Goal: Information Seeking & Learning: Learn about a topic

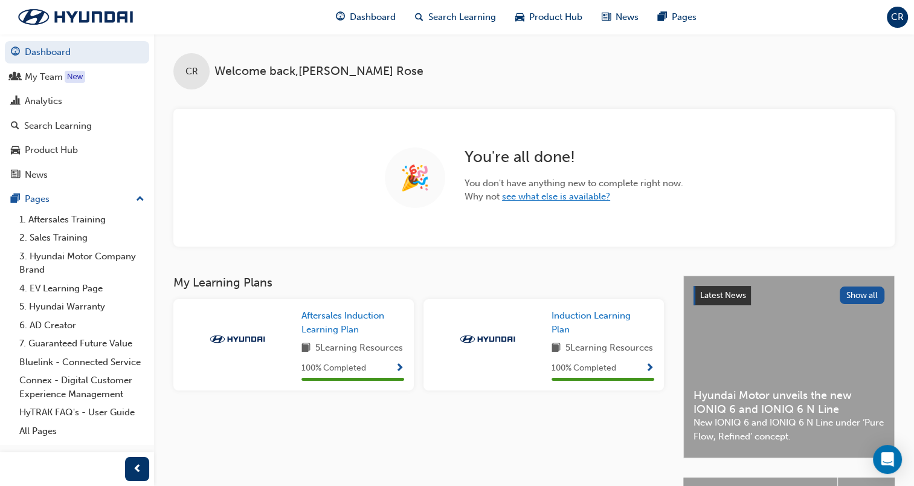
click at [550, 198] on link "see what else is available?" at bounding box center [556, 196] width 108 height 11
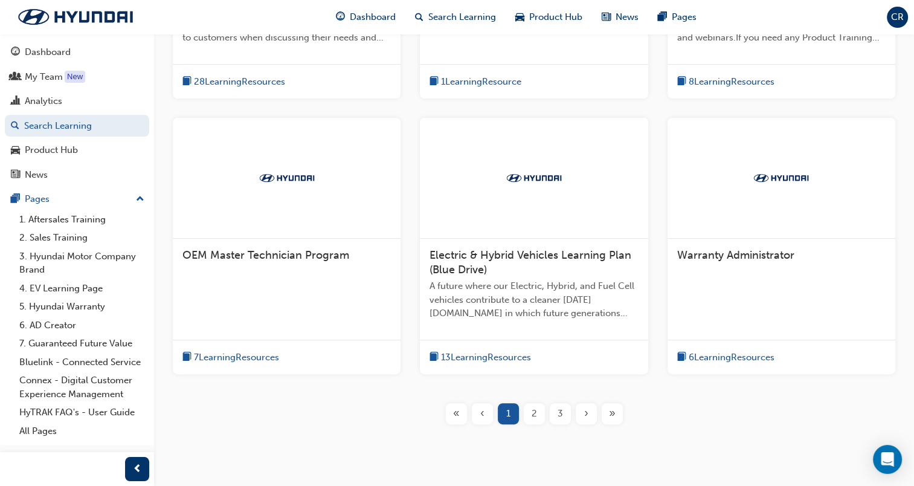
scroll to position [459, 0]
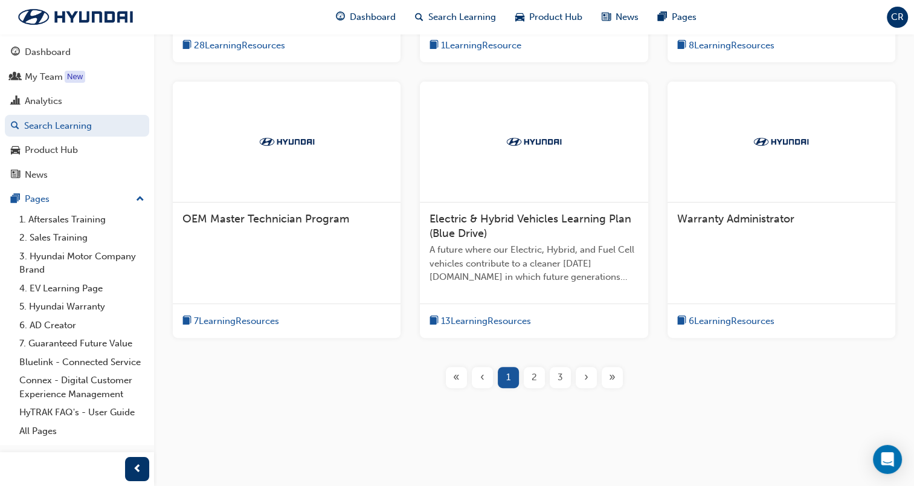
click at [533, 377] on span "2" at bounding box center [534, 377] width 5 height 14
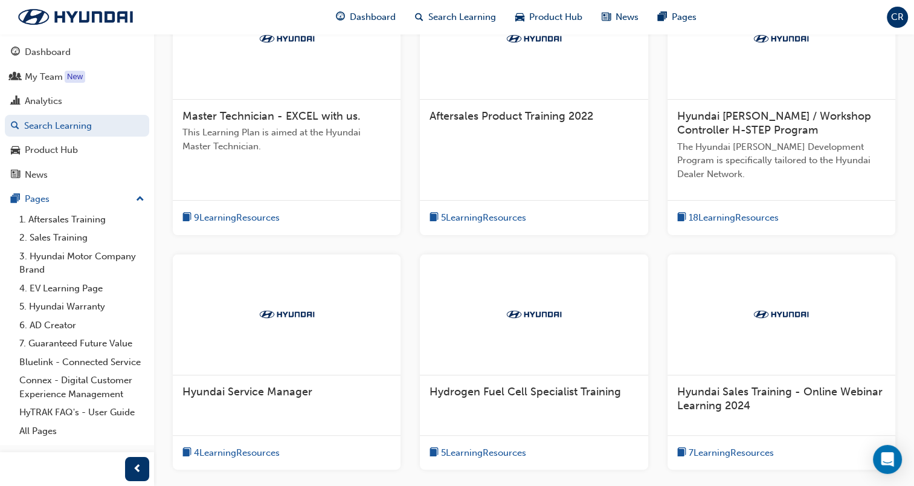
scroll to position [312, 0]
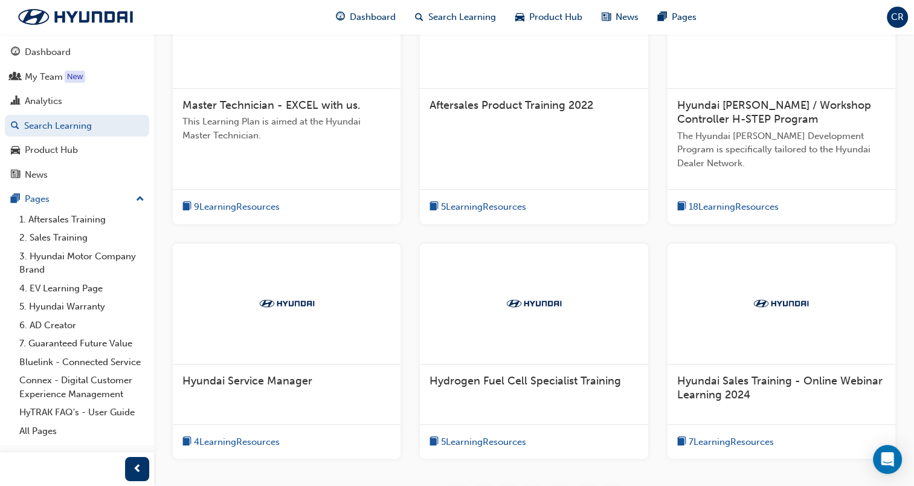
click at [247, 382] on span "Hyundai Service Manager" at bounding box center [248, 380] width 130 height 13
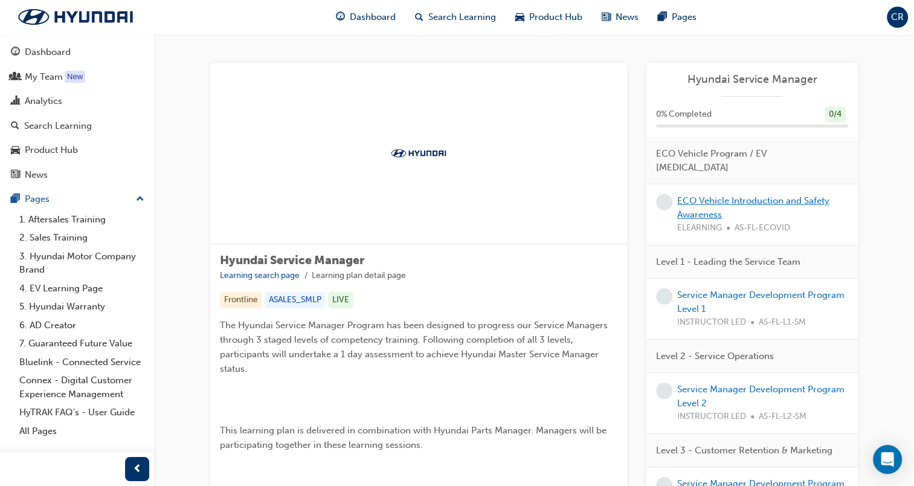
click at [722, 195] on link "ECO Vehicle Introduction and Safety Awareness" at bounding box center [754, 207] width 152 height 25
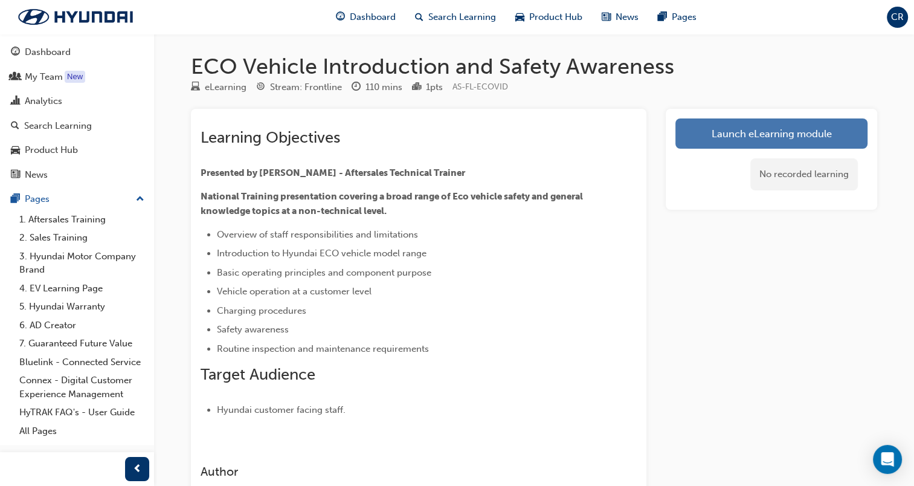
click at [761, 133] on link "Launch eLearning module" at bounding box center [772, 133] width 192 height 30
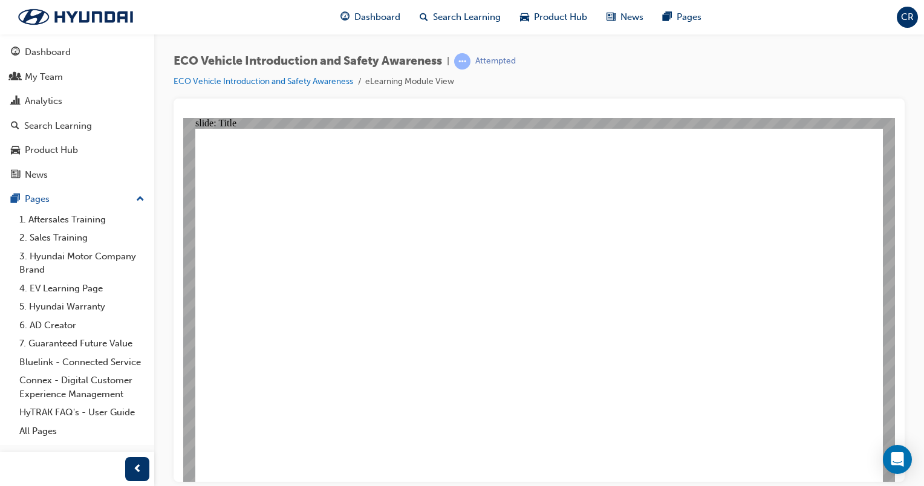
drag, startPoint x: 296, startPoint y: 409, endPoint x: 282, endPoint y: 421, distance: 18.8
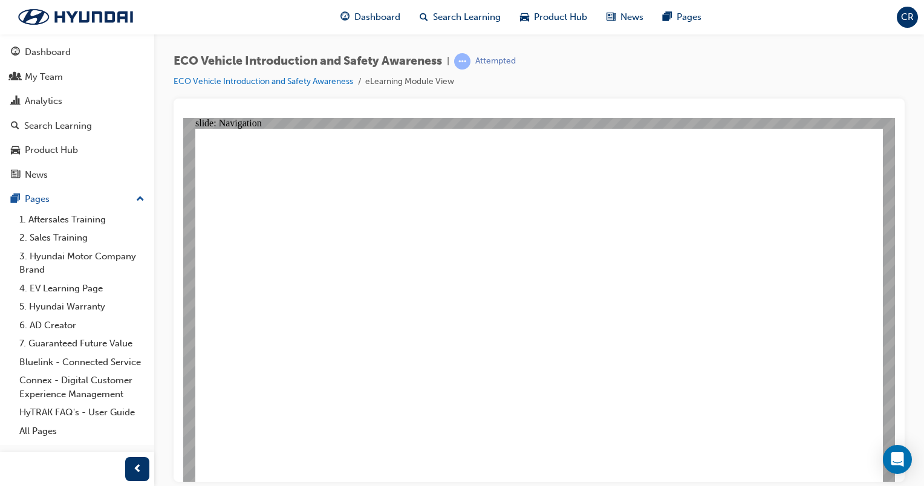
click at [700, 81] on div "ECO Vehicle Introduction and Safety Awareness | Attempted ECO Vehicle Introduct…" at bounding box center [538, 75] width 731 height 45
click at [706, 83] on div "ECO Vehicle Introduction and Safety Awareness | Attempted ECO Vehicle Introduct…" at bounding box center [538, 75] width 731 height 45
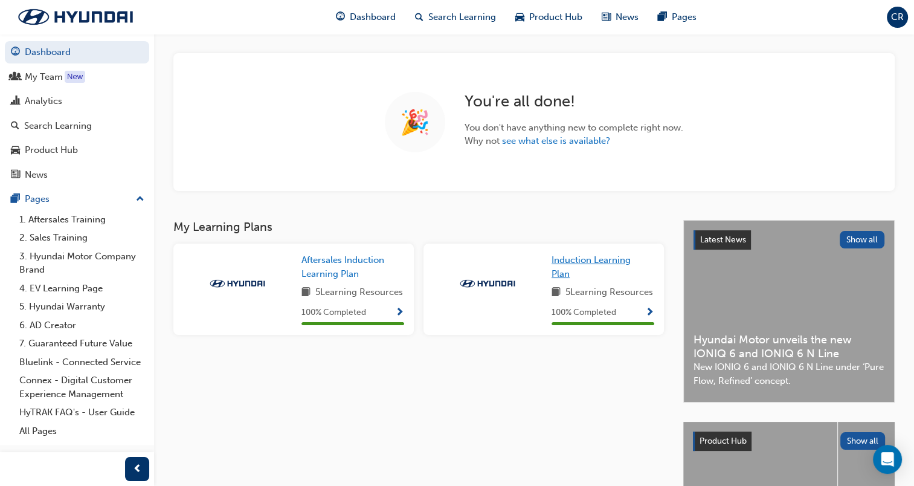
scroll to position [18, 0]
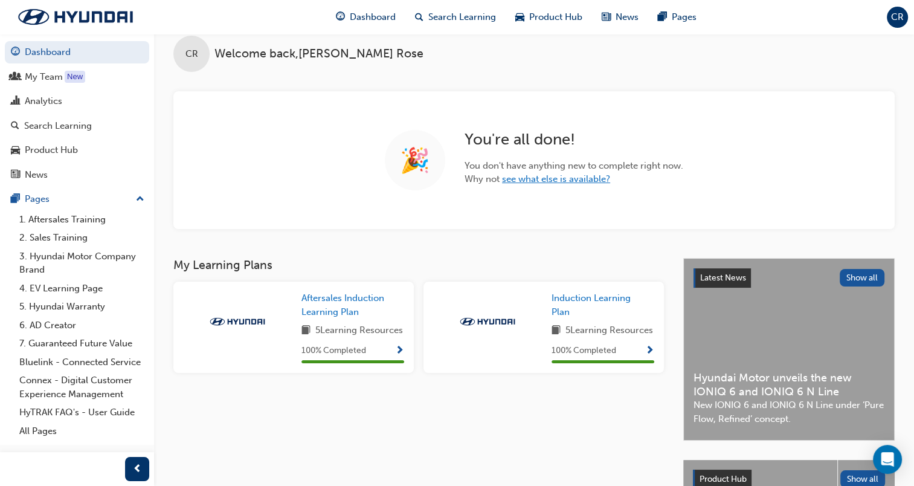
click at [568, 179] on link "see what else is available?" at bounding box center [556, 178] width 108 height 11
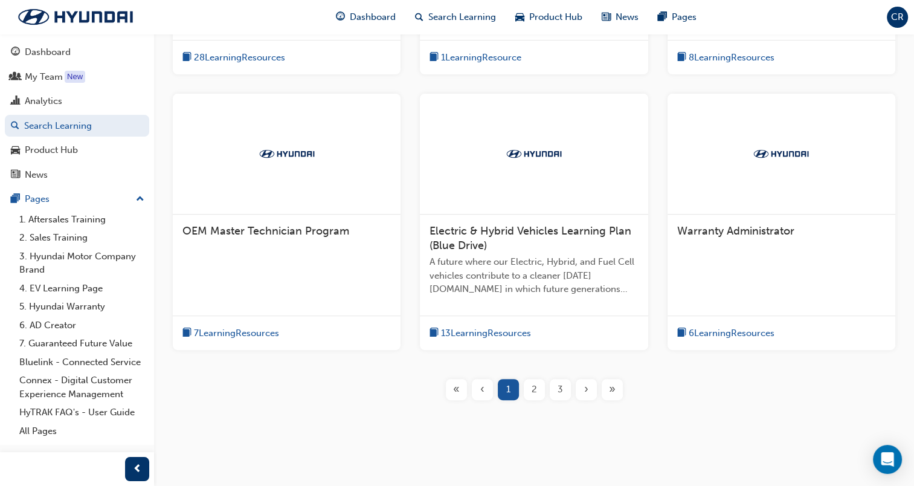
scroll to position [459, 0]
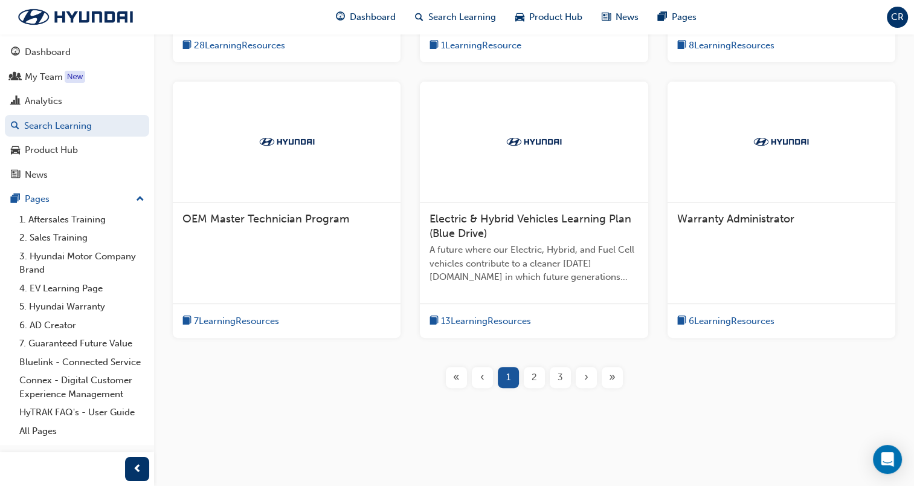
click at [532, 381] on span "2" at bounding box center [534, 377] width 5 height 14
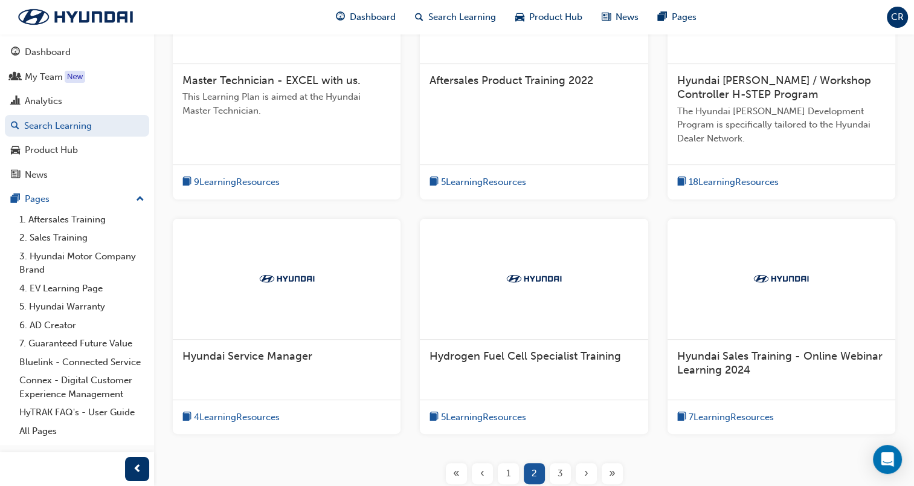
scroll to position [372, 0]
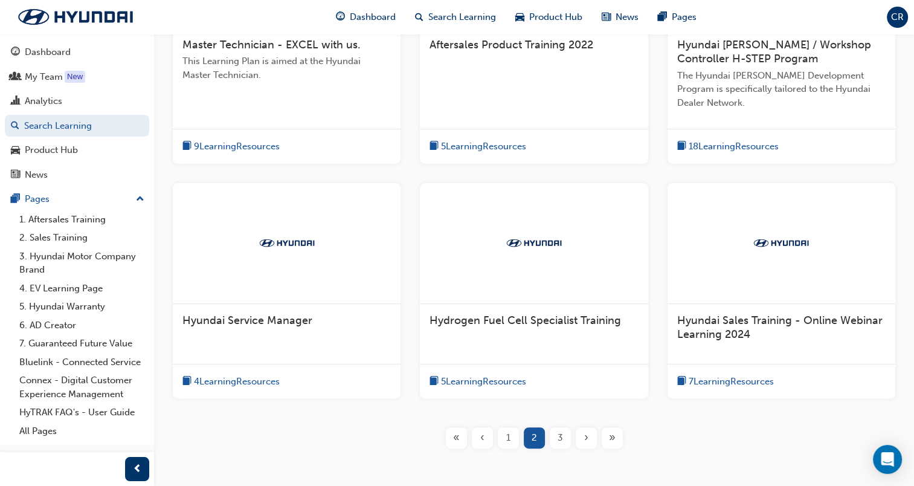
click at [288, 276] on div at bounding box center [287, 243] width 228 height 121
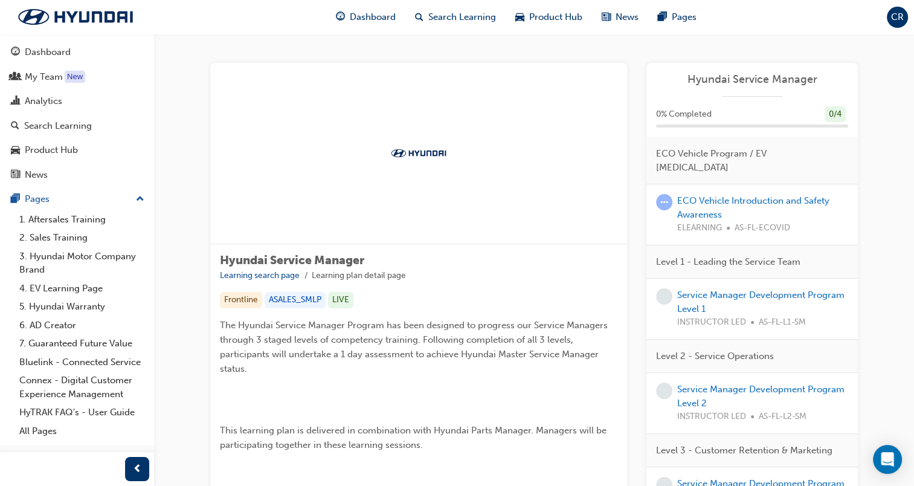
click at [729, 194] on div "ECO Vehicle Introduction and Safety Awareness ELEARNING AS-FL-ECOVID" at bounding box center [763, 214] width 171 height 41
click at [726, 195] on link "ECO Vehicle Introduction and Safety Awareness" at bounding box center [754, 207] width 152 height 25
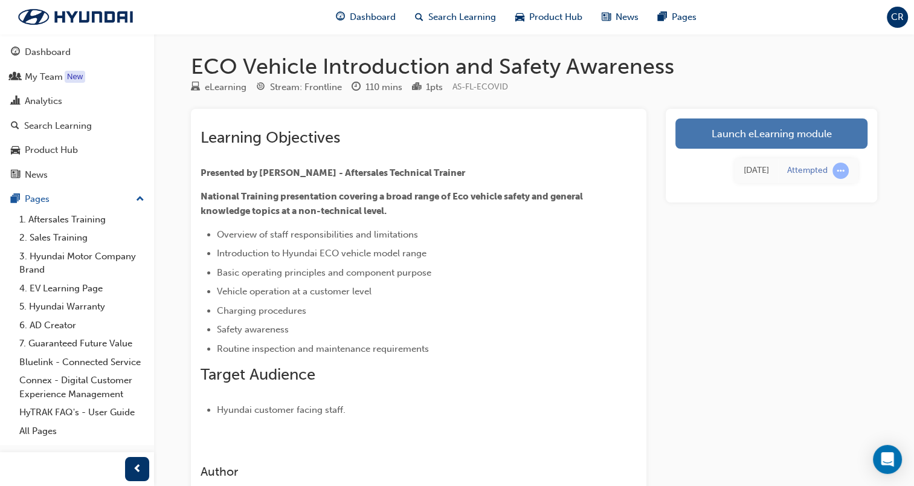
click at [781, 121] on link "Launch eLearning module" at bounding box center [772, 133] width 192 height 30
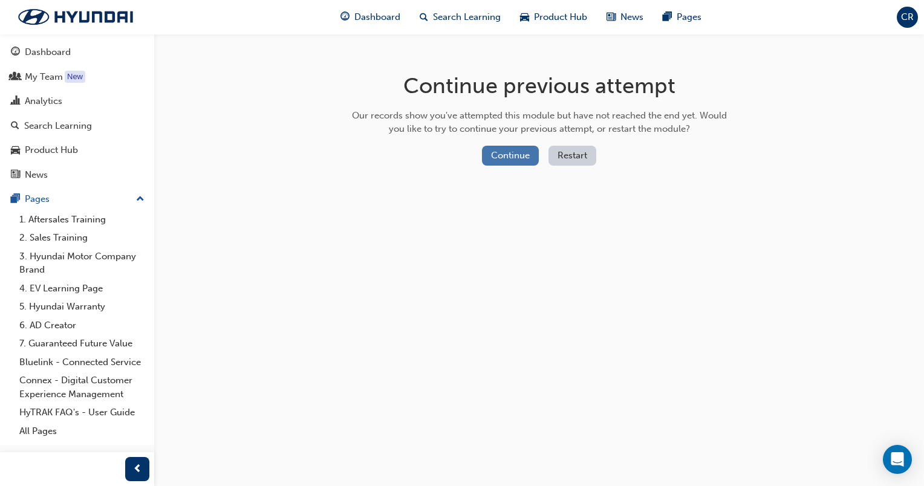
click at [521, 158] on button "Continue" at bounding box center [510, 156] width 57 height 20
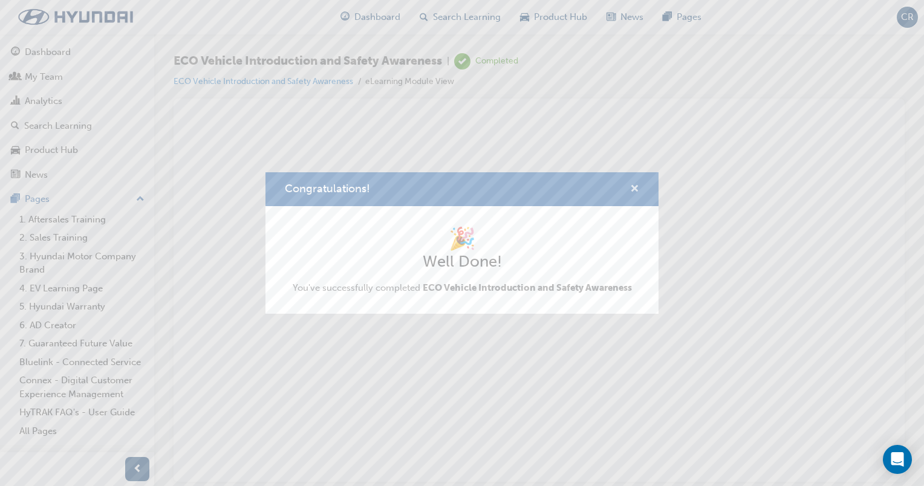
click at [638, 190] on span "cross-icon" at bounding box center [634, 189] width 9 height 11
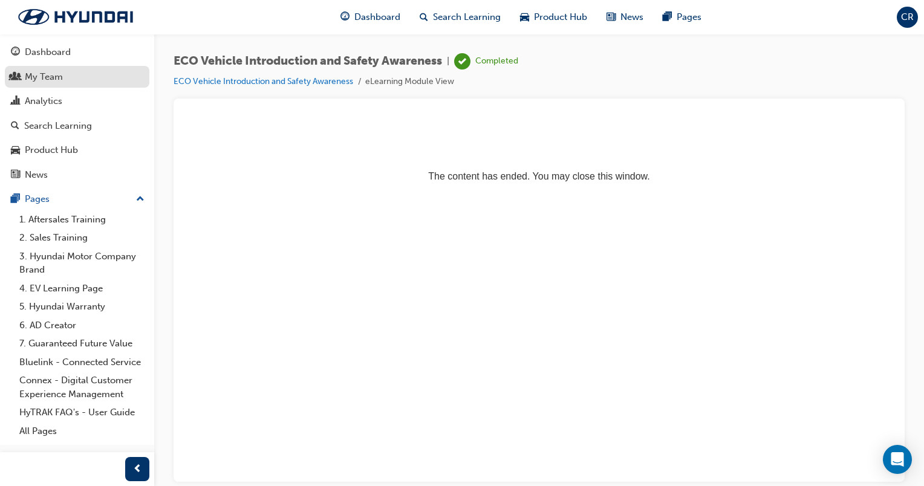
click at [60, 81] on div "My Team" at bounding box center [44, 77] width 38 height 14
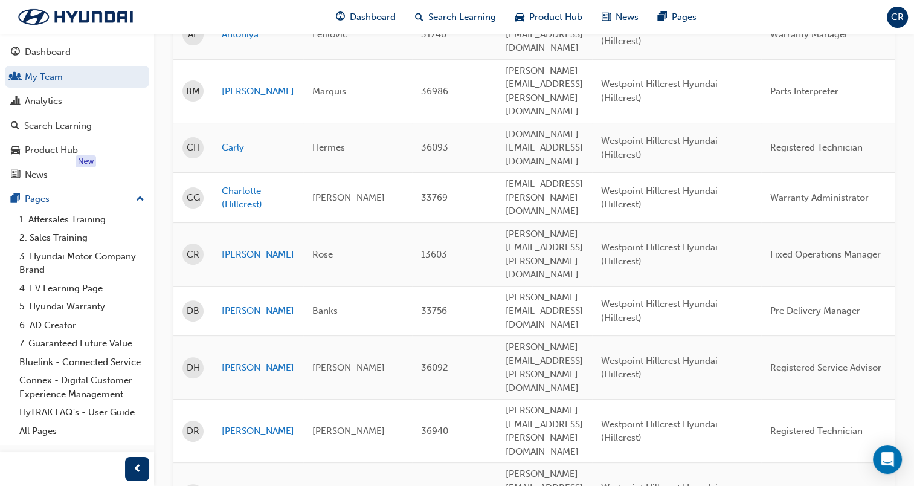
scroll to position [242, 0]
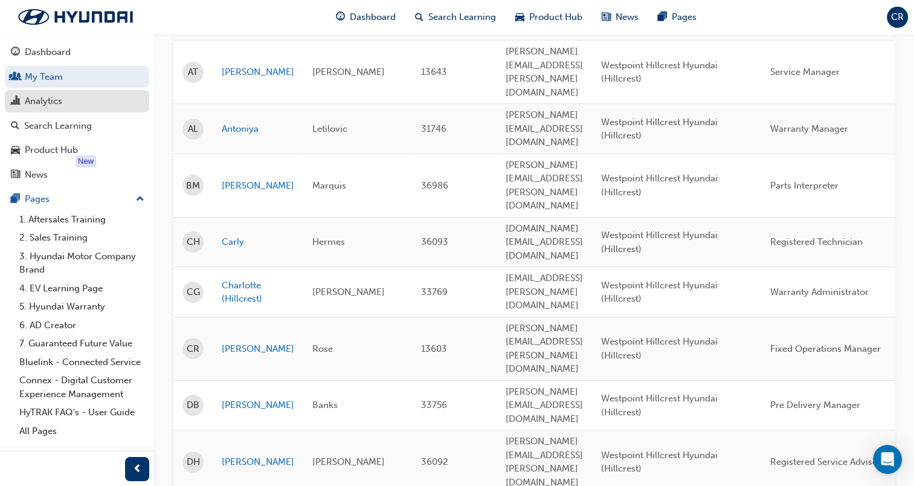
click at [33, 92] on link "Analytics" at bounding box center [77, 101] width 144 height 22
